Goal: Task Accomplishment & Management: Complete application form

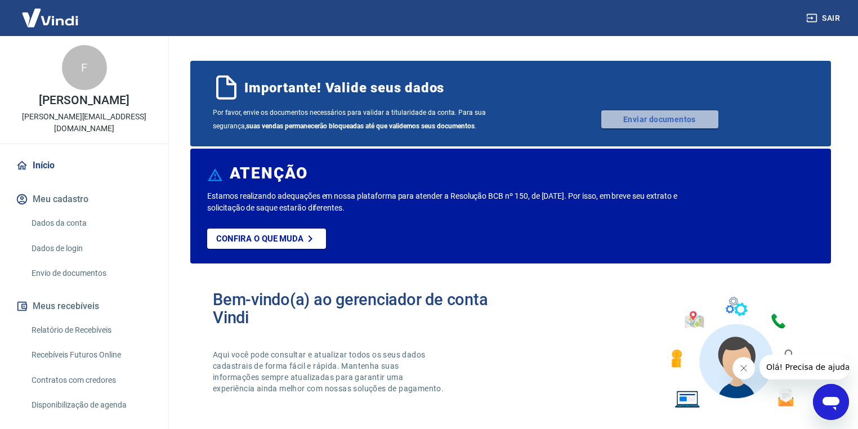
click at [649, 122] on link "Enviar documentos" at bounding box center [659, 119] width 117 height 18
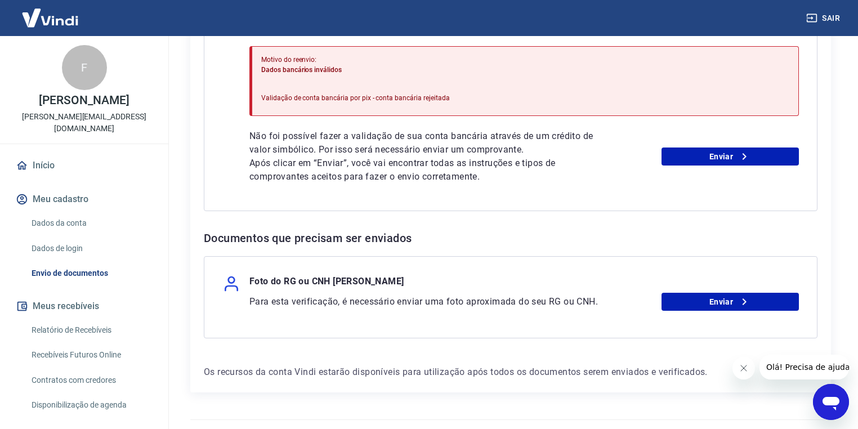
scroll to position [315, 0]
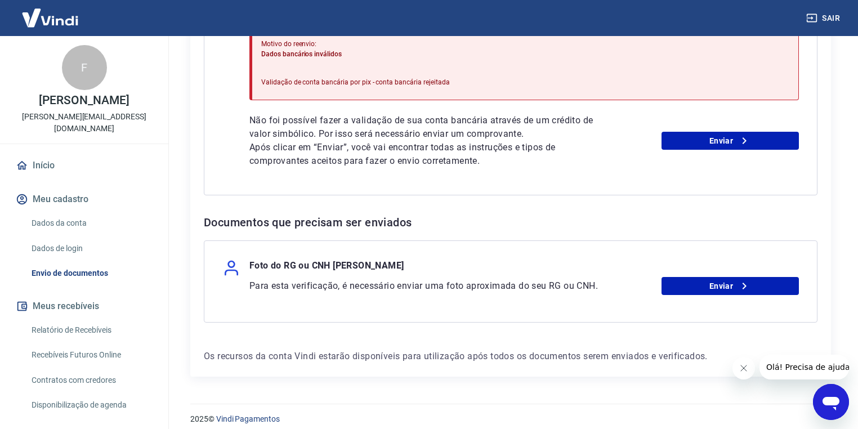
click at [271, 261] on p "Foto do RG ou CNH [PERSON_NAME]" at bounding box center [326, 268] width 154 height 18
copy div "Foto do RG ou CNH [PERSON_NAME]"
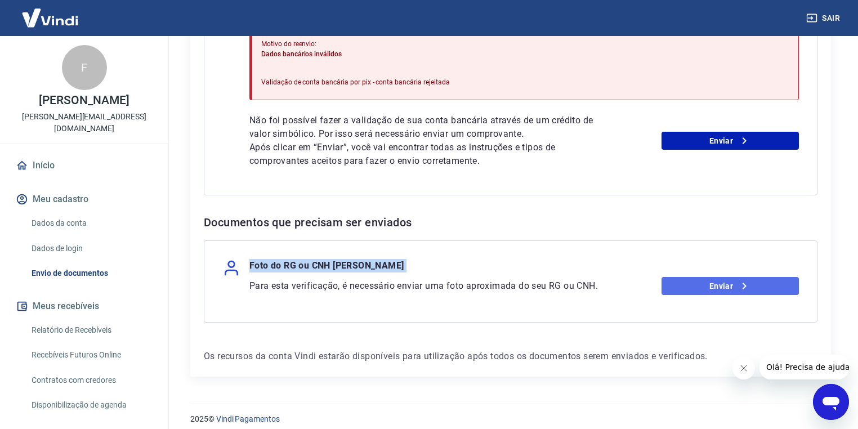
click at [669, 288] on link "Enviar" at bounding box center [730, 286] width 137 height 18
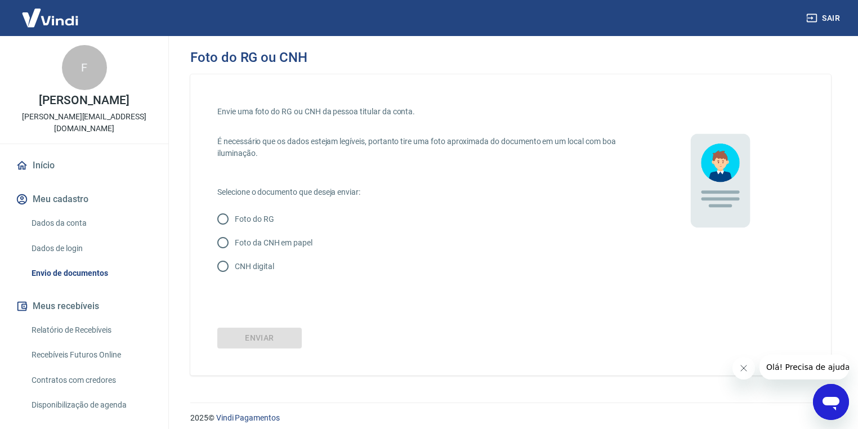
click at [276, 244] on p "Foto da CNH em papel" at bounding box center [274, 243] width 78 height 12
click at [235, 244] on input "Foto da CNH em papel" at bounding box center [223, 243] width 24 height 24
radio input "true"
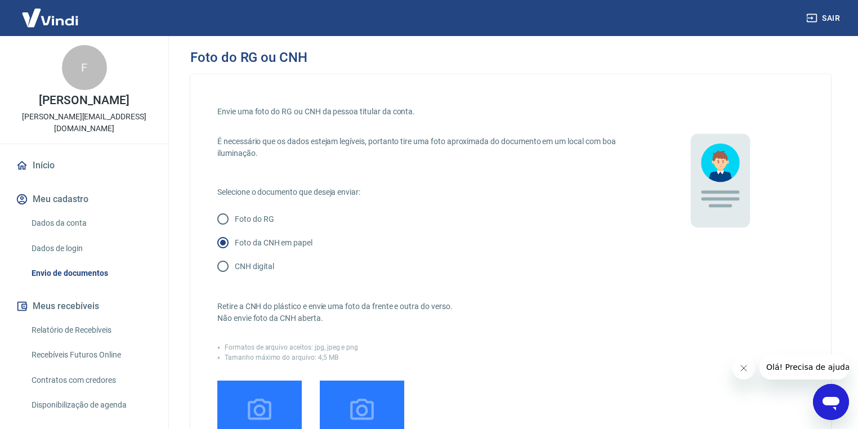
click at [263, 261] on p "CNH digital" at bounding box center [254, 267] width 39 height 12
click at [235, 261] on input "CNH digital" at bounding box center [223, 266] width 24 height 24
radio input "true"
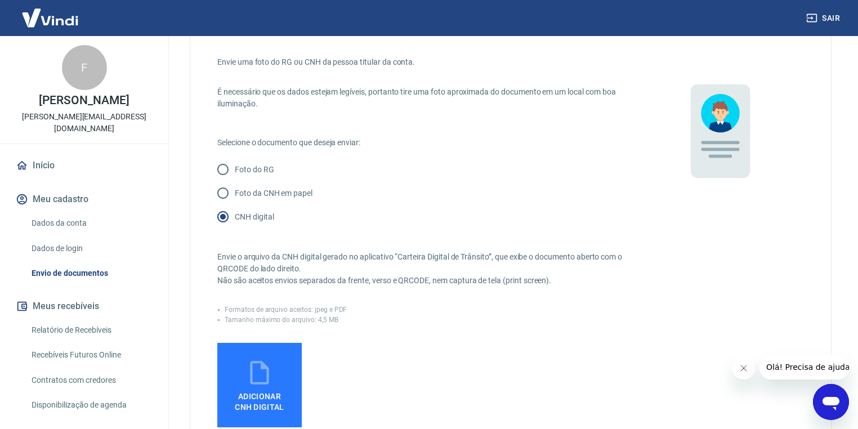
scroll to position [90, 0]
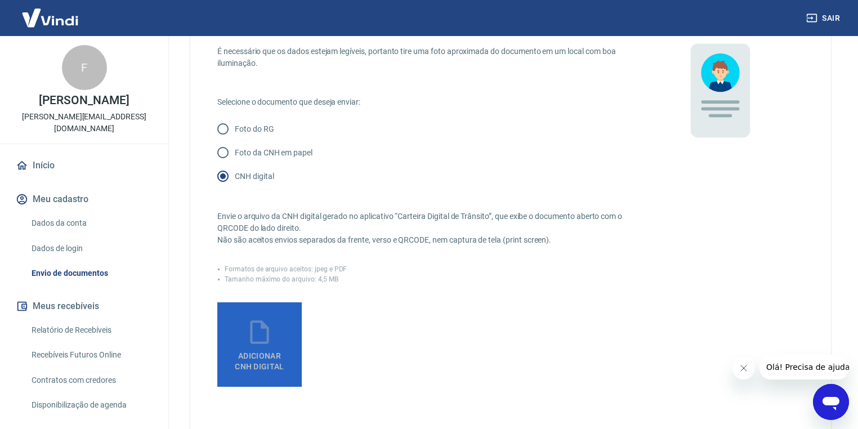
click at [278, 325] on label "Adicionar CNH Digital" at bounding box center [259, 344] width 84 height 84
click at [0, 0] on input "Adicionar CNH Digital" at bounding box center [0, 0] width 0 height 0
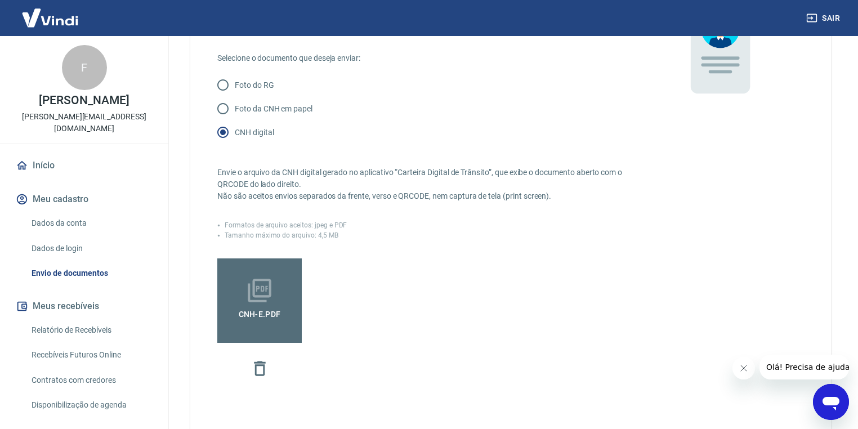
scroll to position [257, 0]
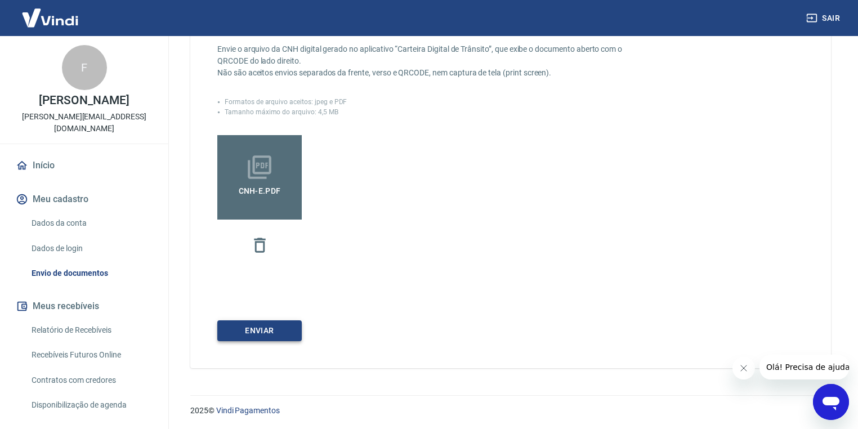
click at [291, 327] on button "Enviar" at bounding box center [259, 330] width 84 height 21
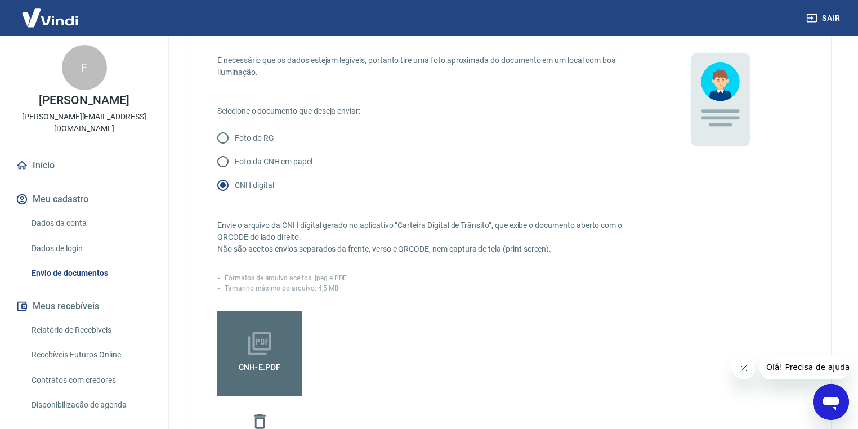
scroll to position [77, 0]
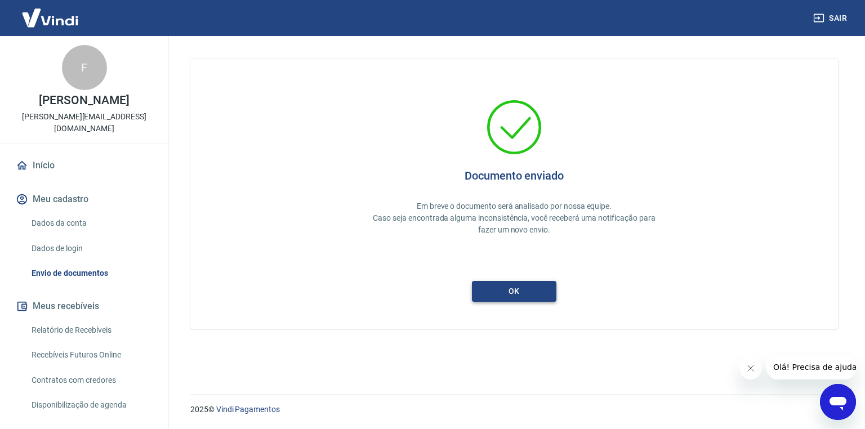
click at [522, 292] on button "ok" at bounding box center [514, 291] width 84 height 21
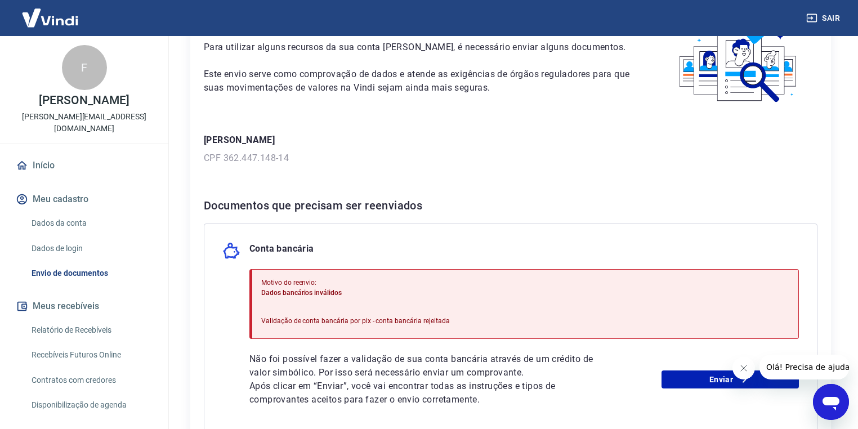
scroll to position [196, 0]
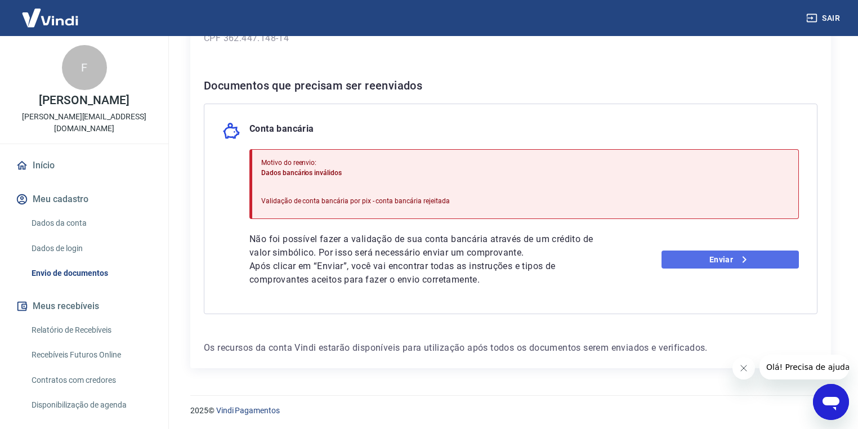
click at [727, 267] on link "Enviar" at bounding box center [730, 260] width 137 height 18
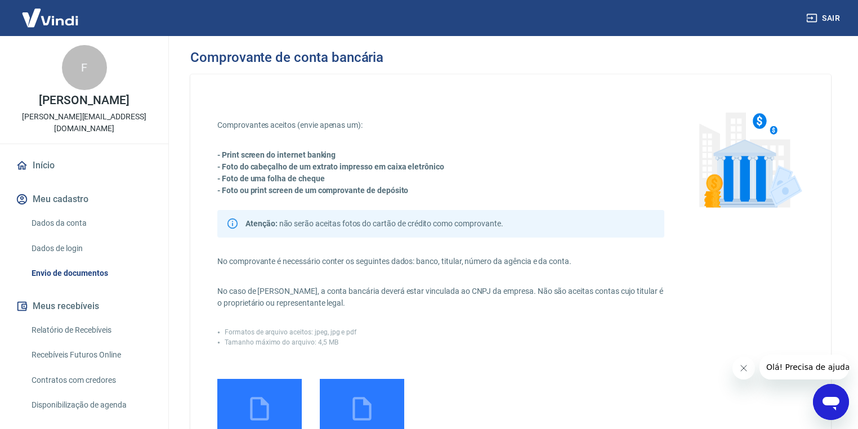
click at [367, 218] on p "Atenção: não serão aceitas fotos do cartão de crédito como comprovante." at bounding box center [373, 224] width 257 height 12
click at [363, 222] on p "Atenção: não serão aceitas fotos do cartão de crédito como comprovante." at bounding box center [373, 224] width 257 height 12
click at [473, 223] on p "Atenção: não serão aceitas fotos do cartão de crédito como comprovante." at bounding box center [373, 224] width 257 height 12
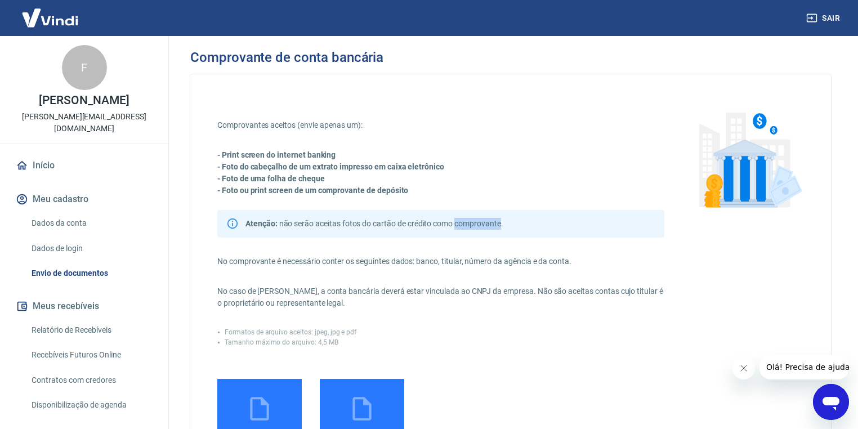
click at [473, 223] on p "Atenção: não serão aceitas fotos do cartão de crédito como comprovante." at bounding box center [373, 224] width 257 height 12
click at [546, 223] on div "Atenção: não serão aceitas fotos do cartão de crédito como comprovante." at bounding box center [440, 224] width 447 height 28
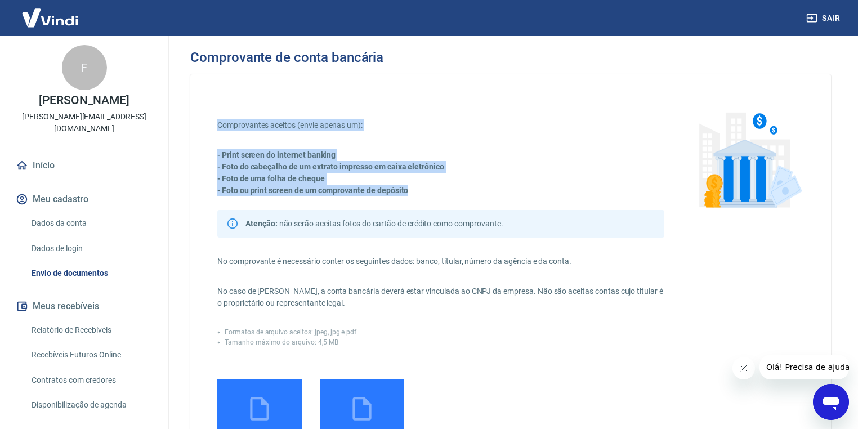
drag, startPoint x: 210, startPoint y: 122, endPoint x: 431, endPoint y: 189, distance: 231.3
click at [431, 189] on div "Comprovantes aceitos (envie apenas um): - Print screen do internet banking - Fo…" at bounding box center [510, 317] width 641 height 486
copy div "Comprovantes aceitos (envie apenas um): - Print screen do internet banking - Fo…"
click at [291, 121] on p "Comprovantes aceitos (envie apenas um):" at bounding box center [440, 125] width 447 height 12
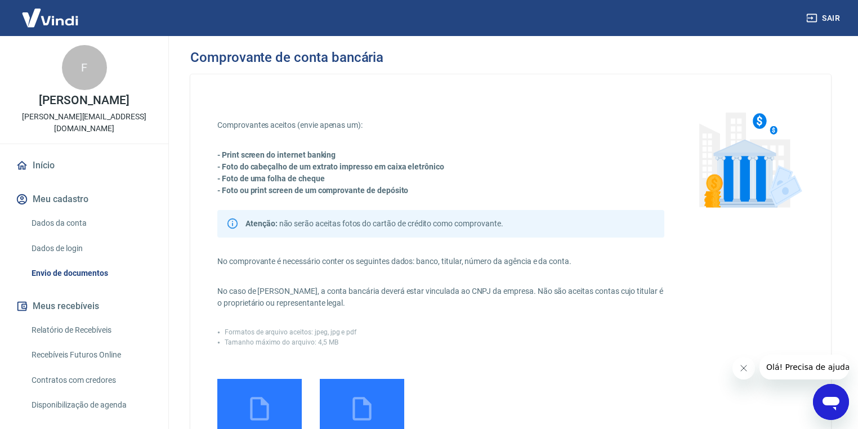
click at [569, 171] on p "- Foto do cabeçalho de um extrato impresso em caixa eletrônico" at bounding box center [440, 167] width 447 height 12
